Goal: Task Accomplishment & Management: Use online tool/utility

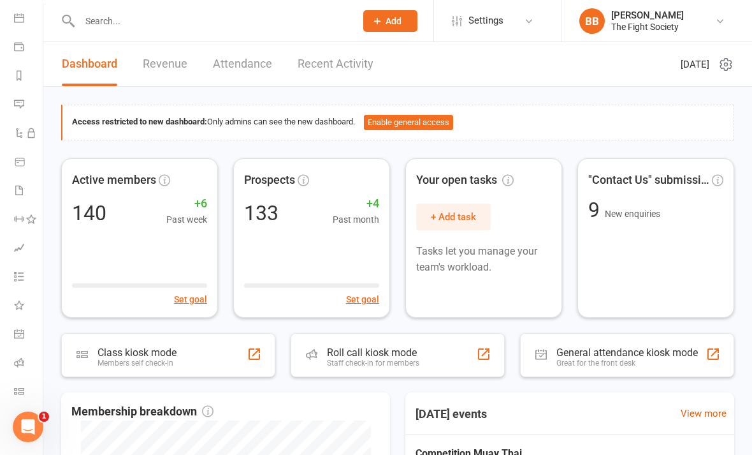
scroll to position [117, 1]
click at [15, 391] on icon at bounding box center [19, 391] width 10 height 10
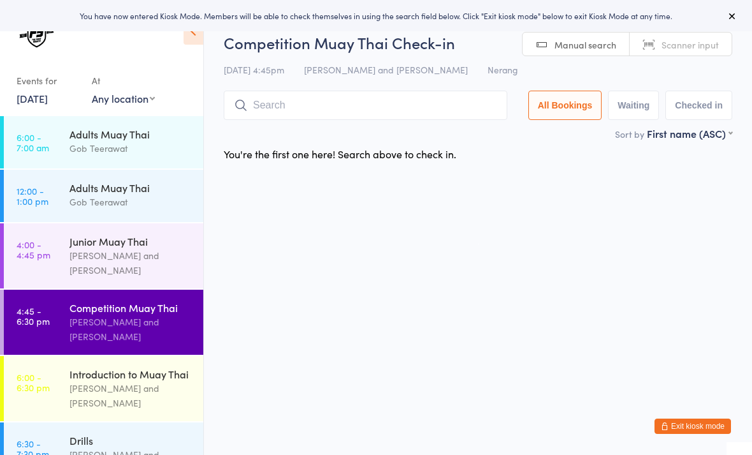
click at [104, 391] on div "Brandon Baresic and Gob Teerawat" at bounding box center [130, 395] width 123 height 29
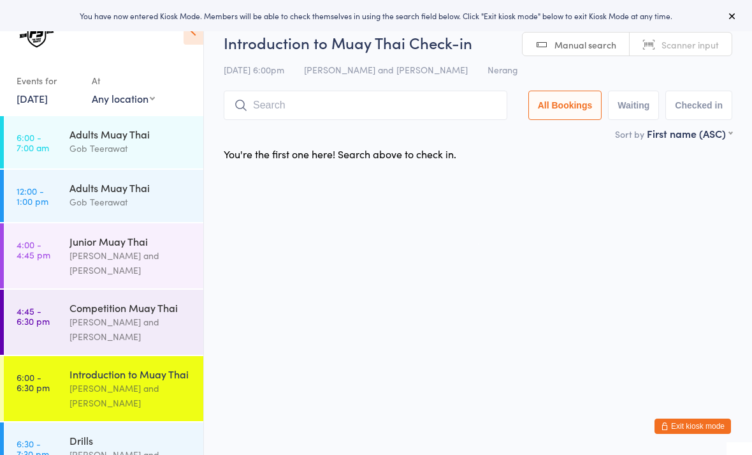
click at [88, 435] on div "Drills Brandon Baresic and Gob Teerawat" at bounding box center [136, 454] width 134 height 65
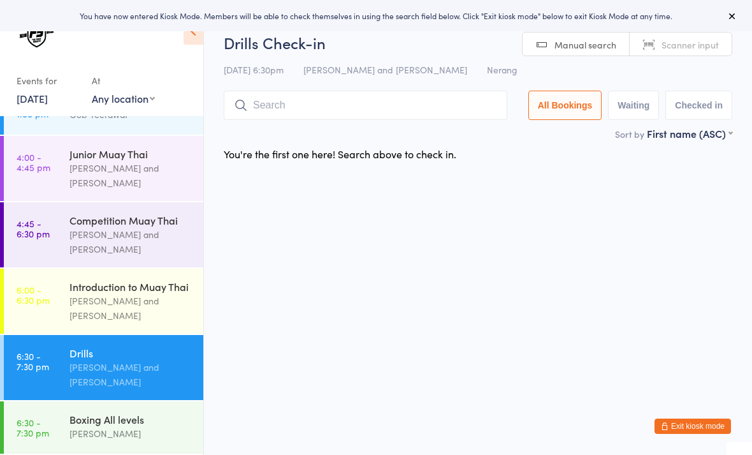
scroll to position [92, 0]
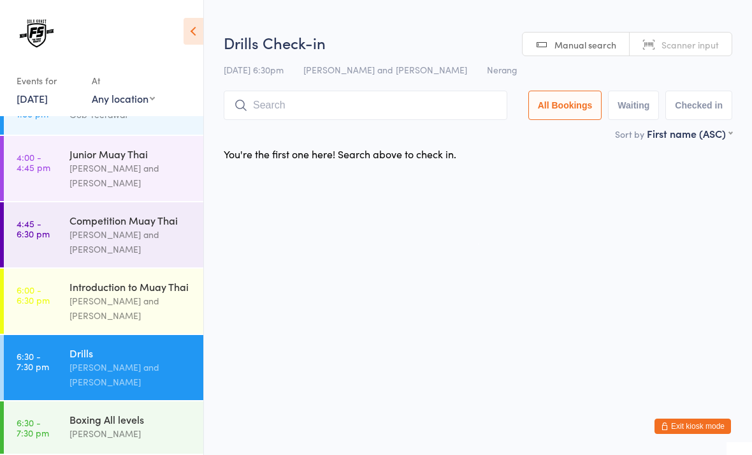
click at [702, 48] on span "Scanner input" at bounding box center [690, 44] width 57 height 13
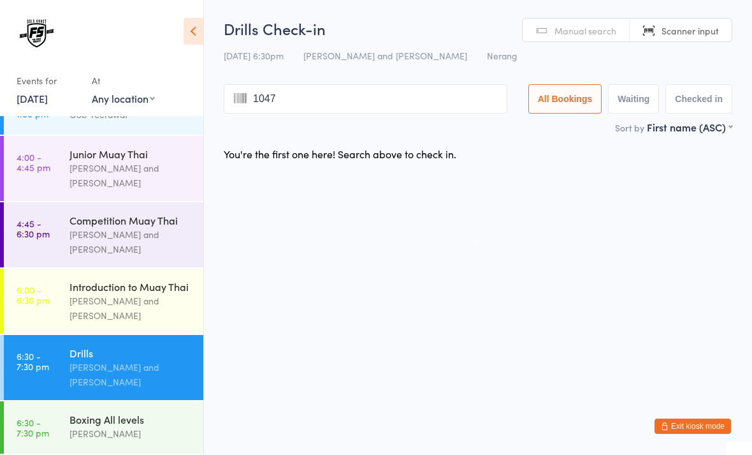
type input "1047"
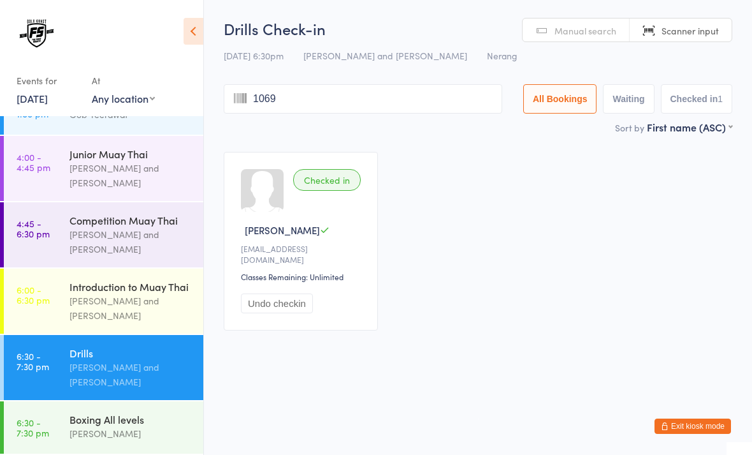
type input "1069"
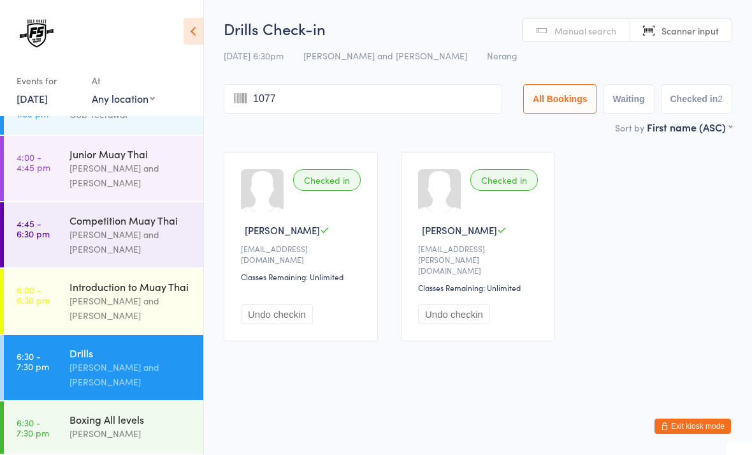
type input "1077"
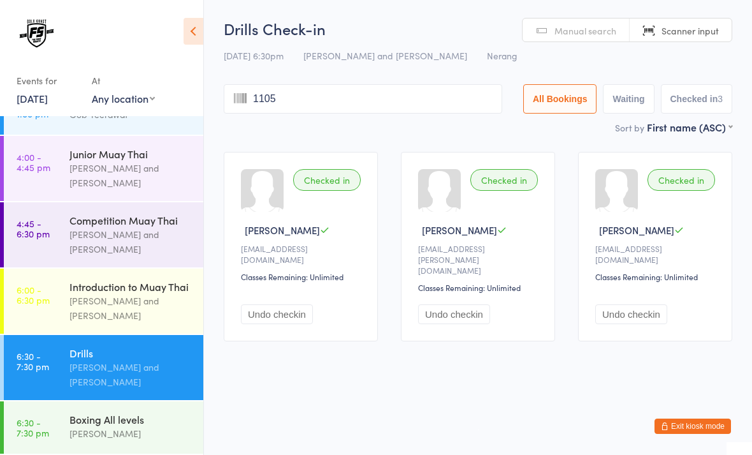
type input "1105"
type input "1070"
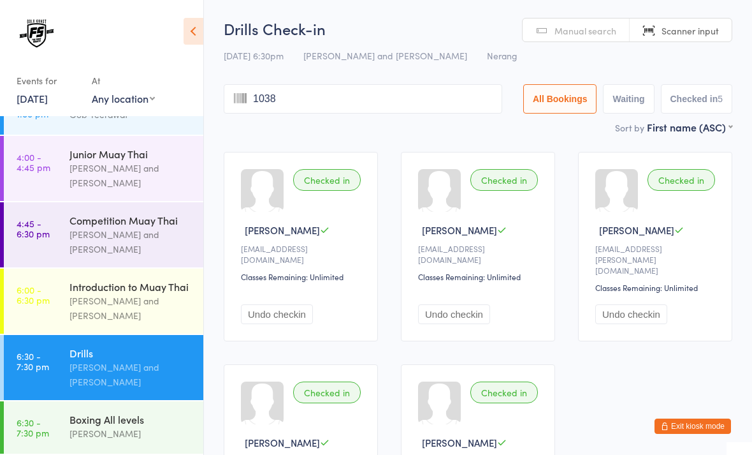
type input "1038"
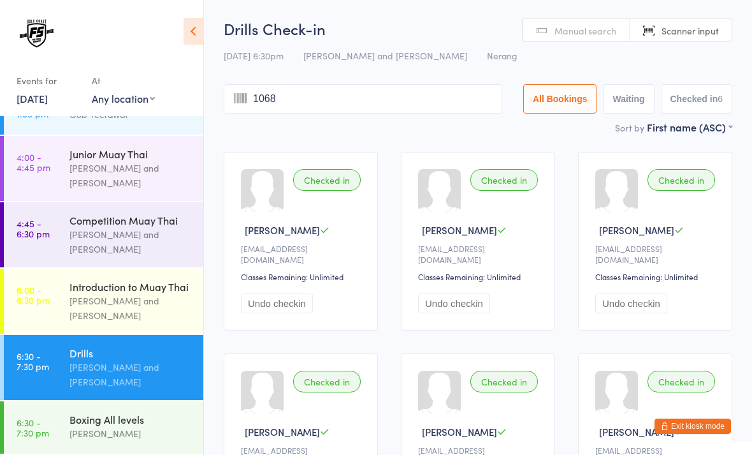
type input "1068"
